Goal: Information Seeking & Learning: Learn about a topic

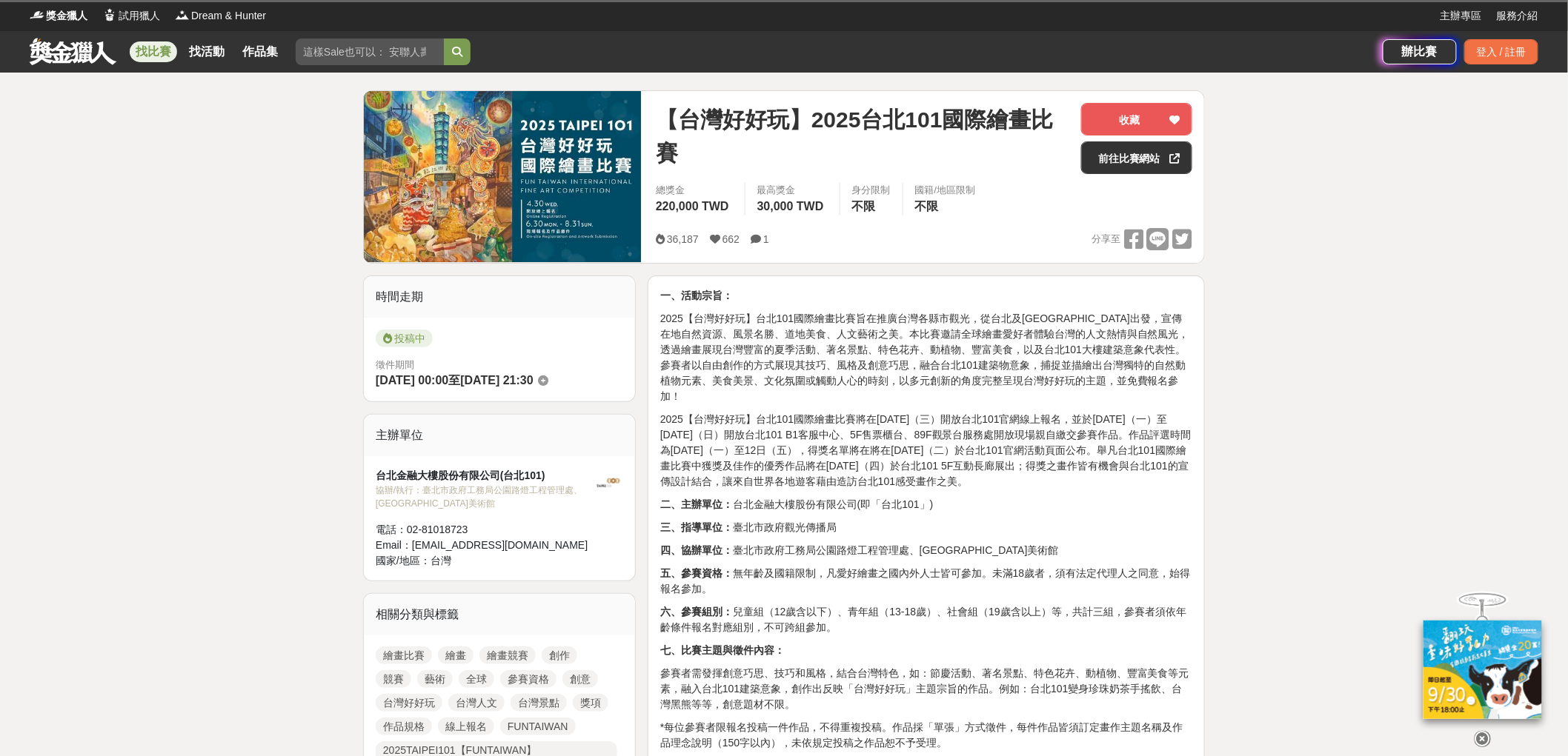
click at [164, 54] on link "找比賽" at bounding box center [153, 51] width 48 height 21
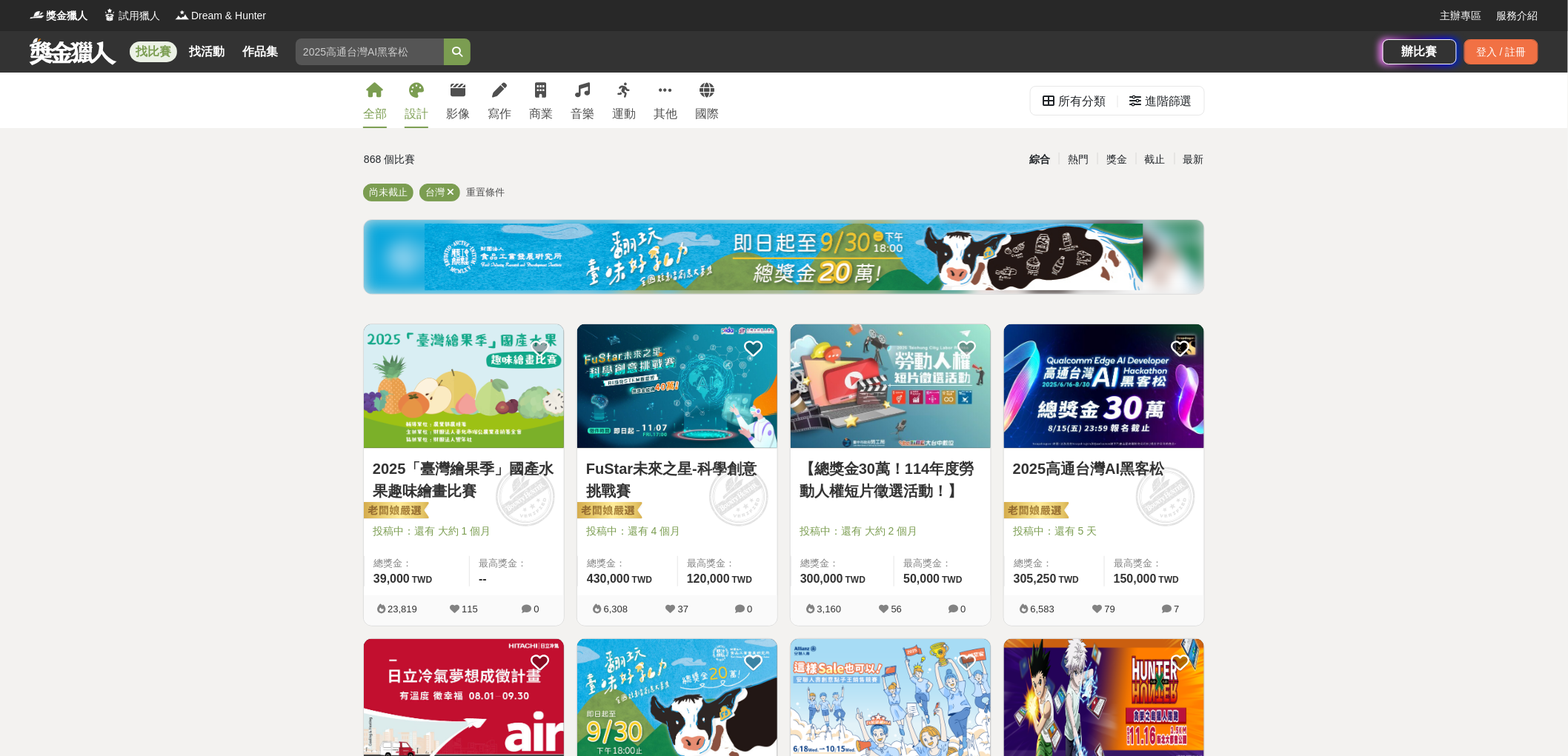
click at [415, 99] on link "設計" at bounding box center [416, 100] width 24 height 56
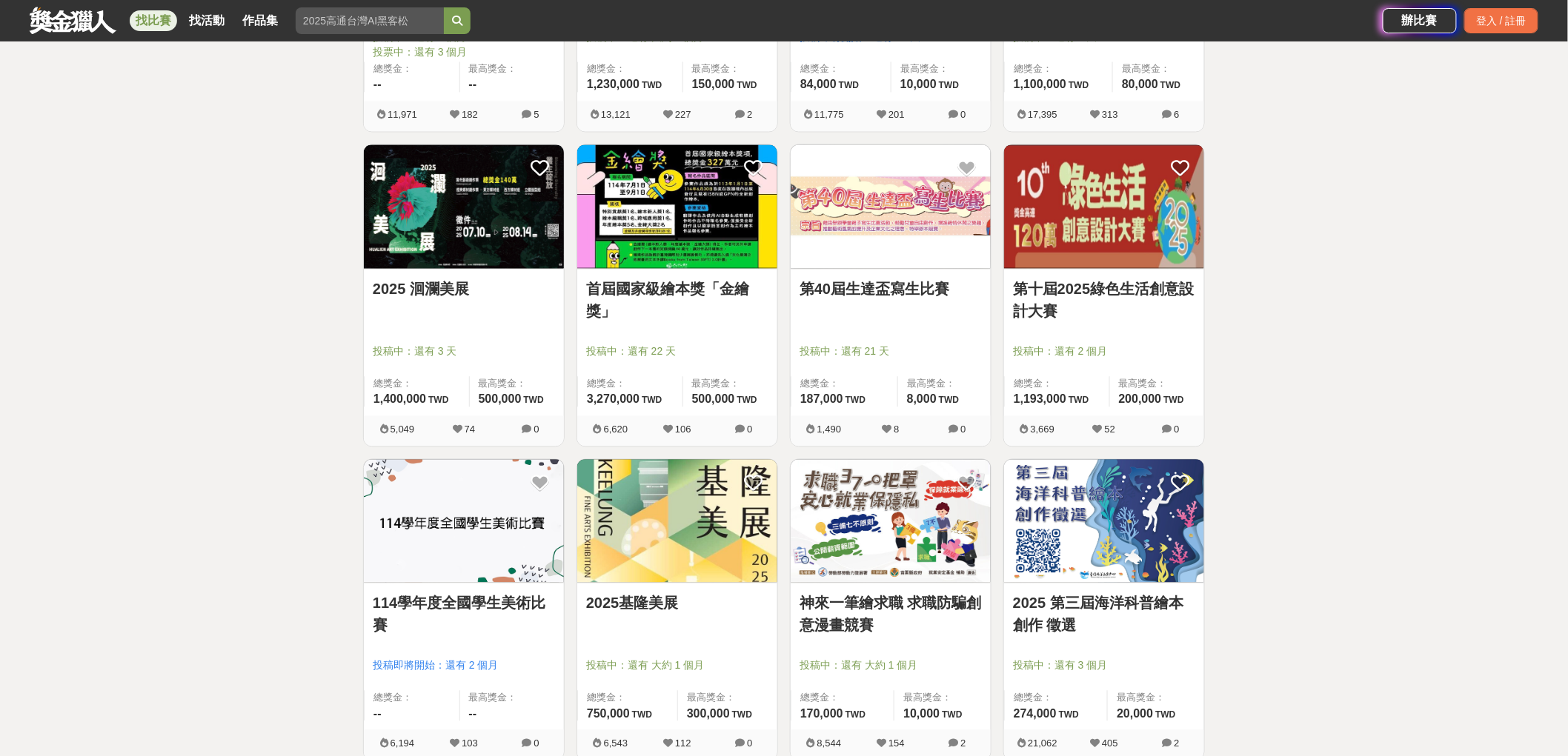
scroll to position [1152, 0]
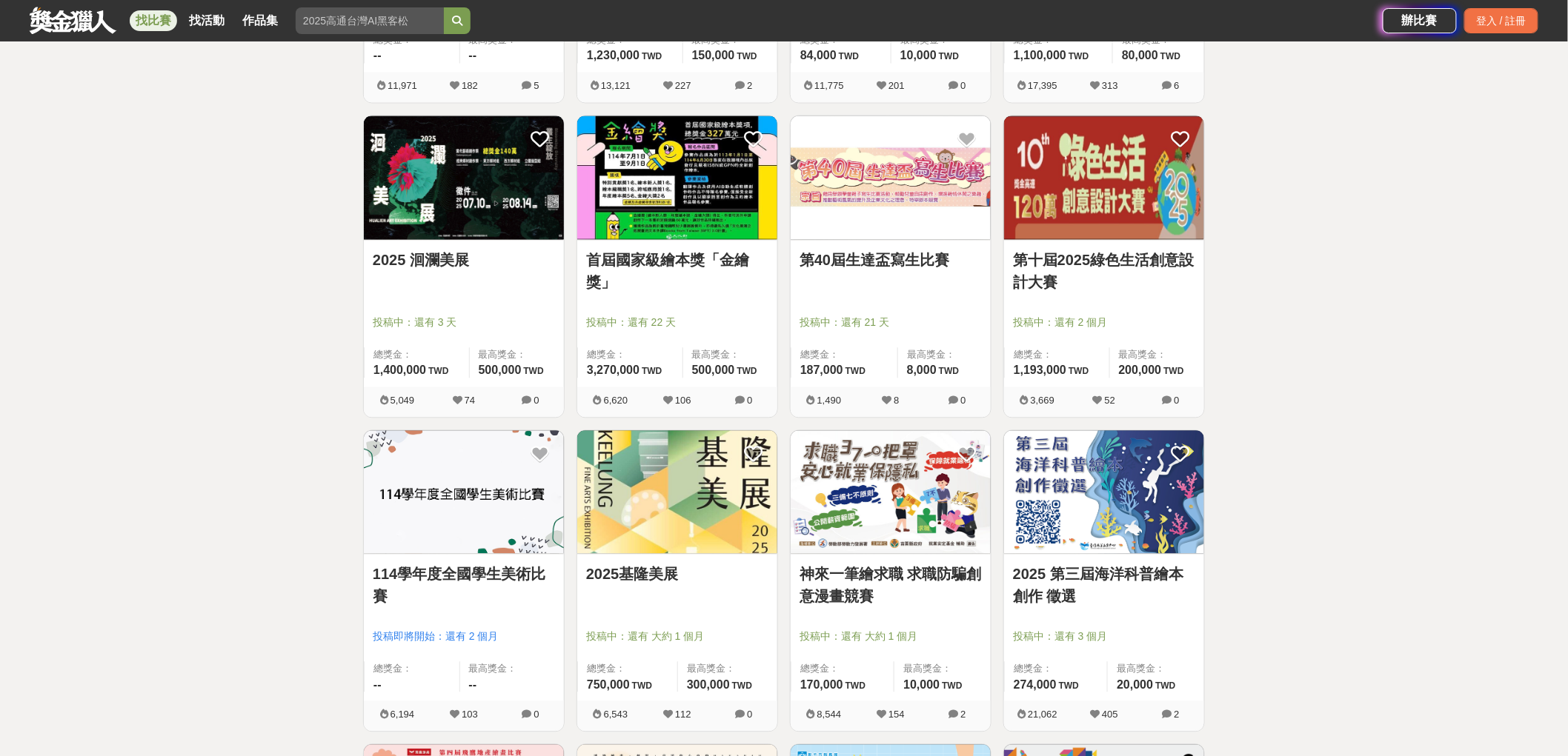
click at [488, 586] on link "114學年度全國學生美術比賽" at bounding box center [464, 586] width 182 height 45
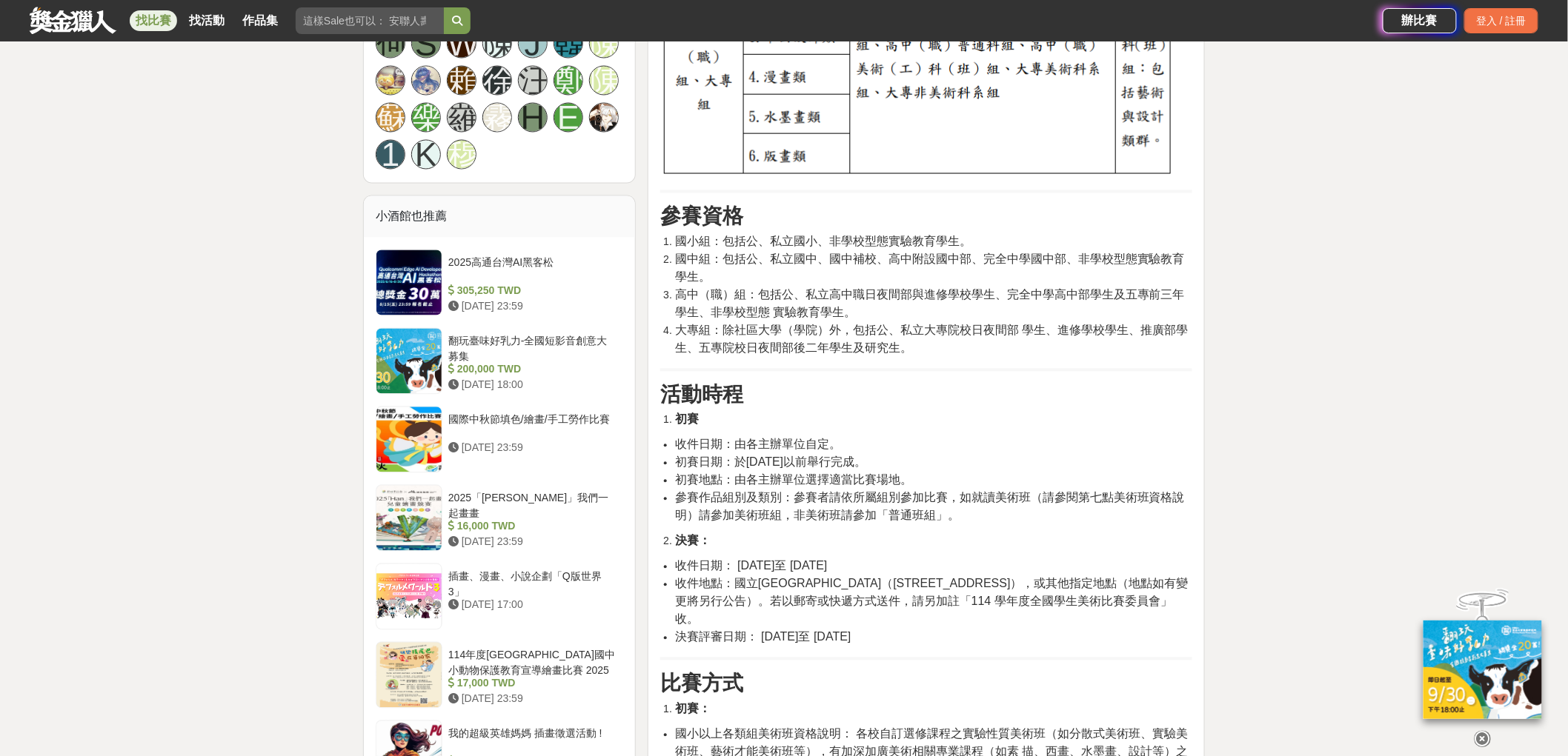
scroll to position [1234, 0]
